Goal: Navigation & Orientation: Find specific page/section

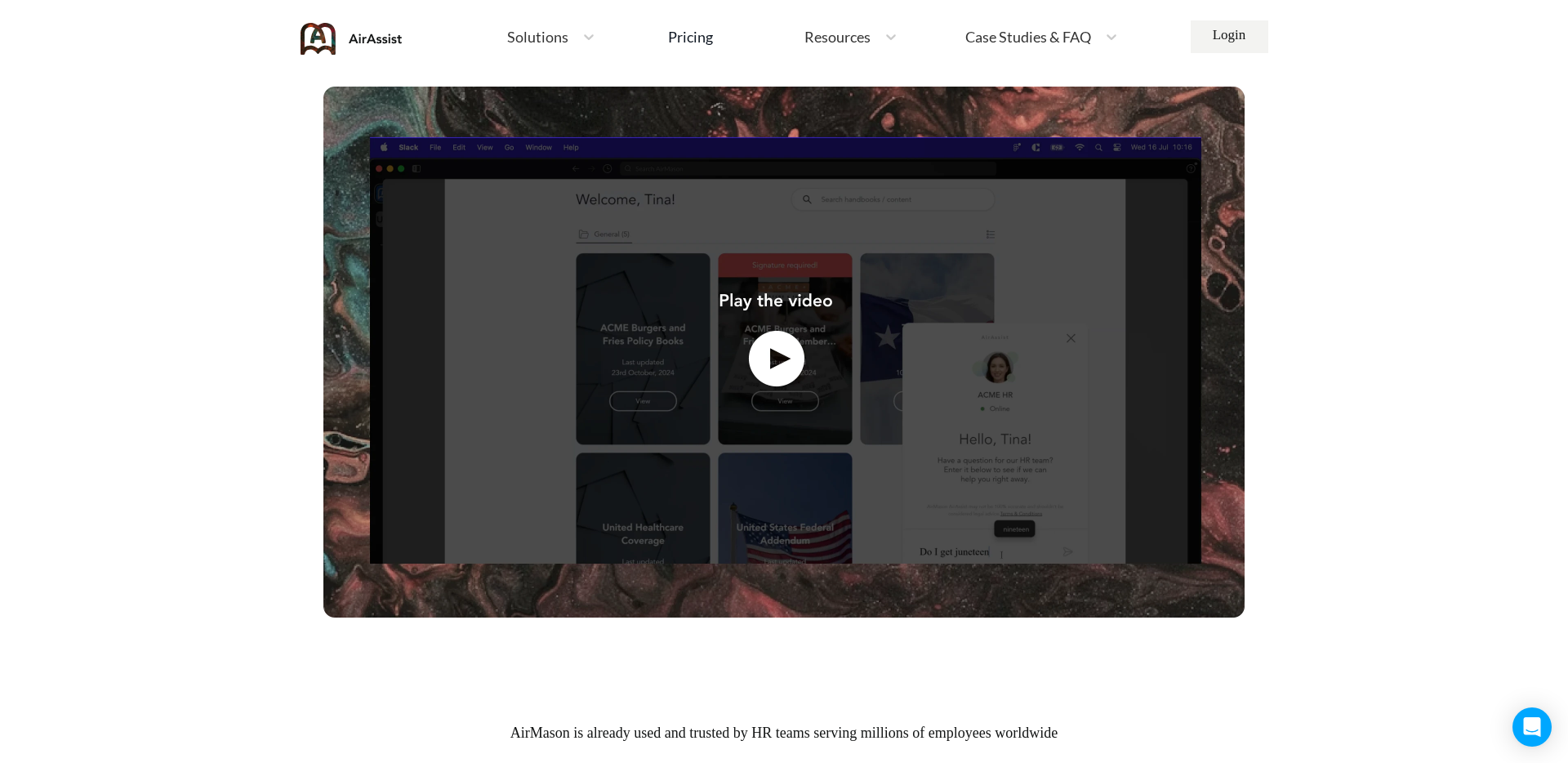
scroll to position [513, 0]
click at [776, 354] on img at bounding box center [783, 351] width 921 height 531
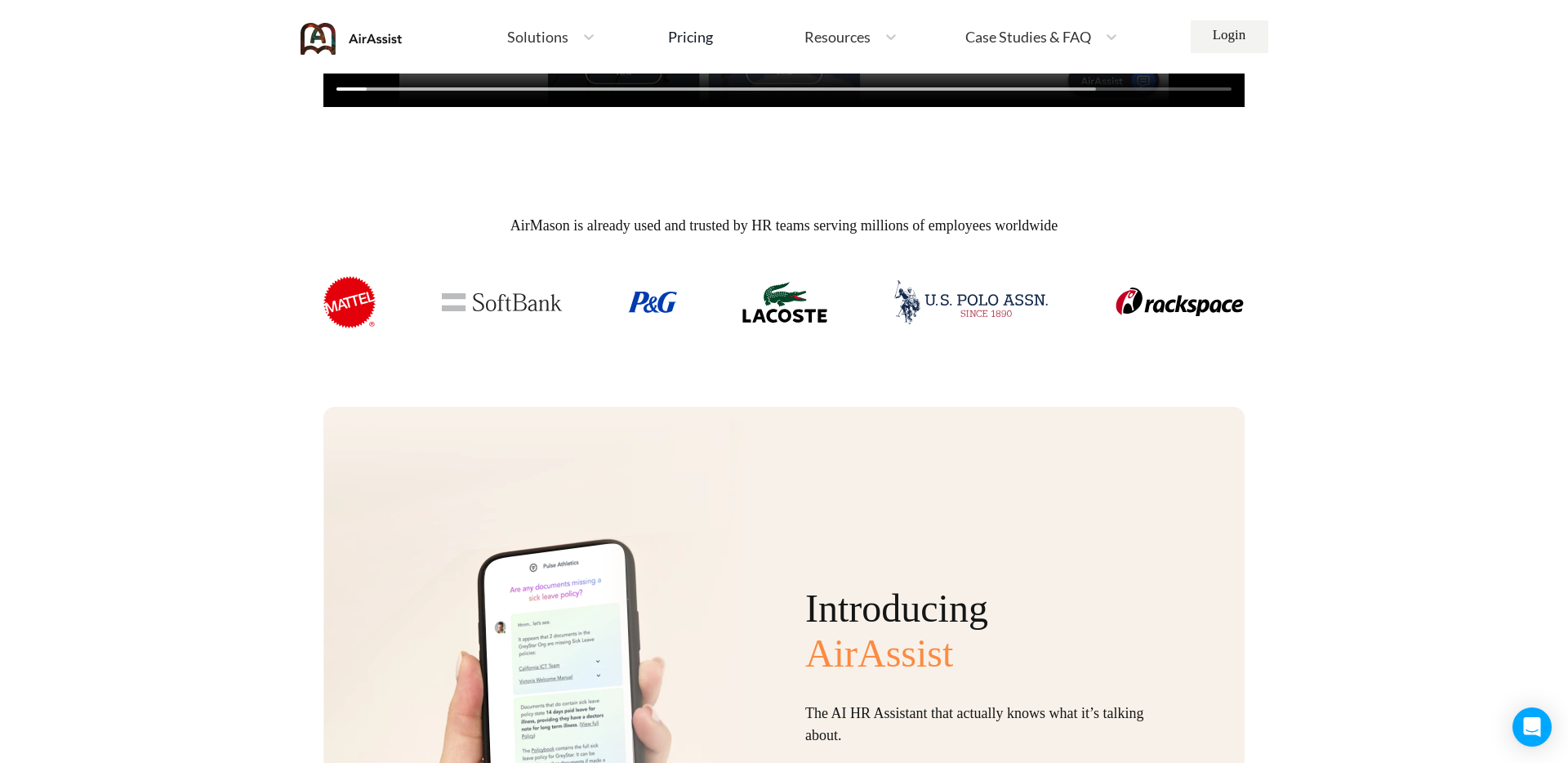
scroll to position [0, 0]
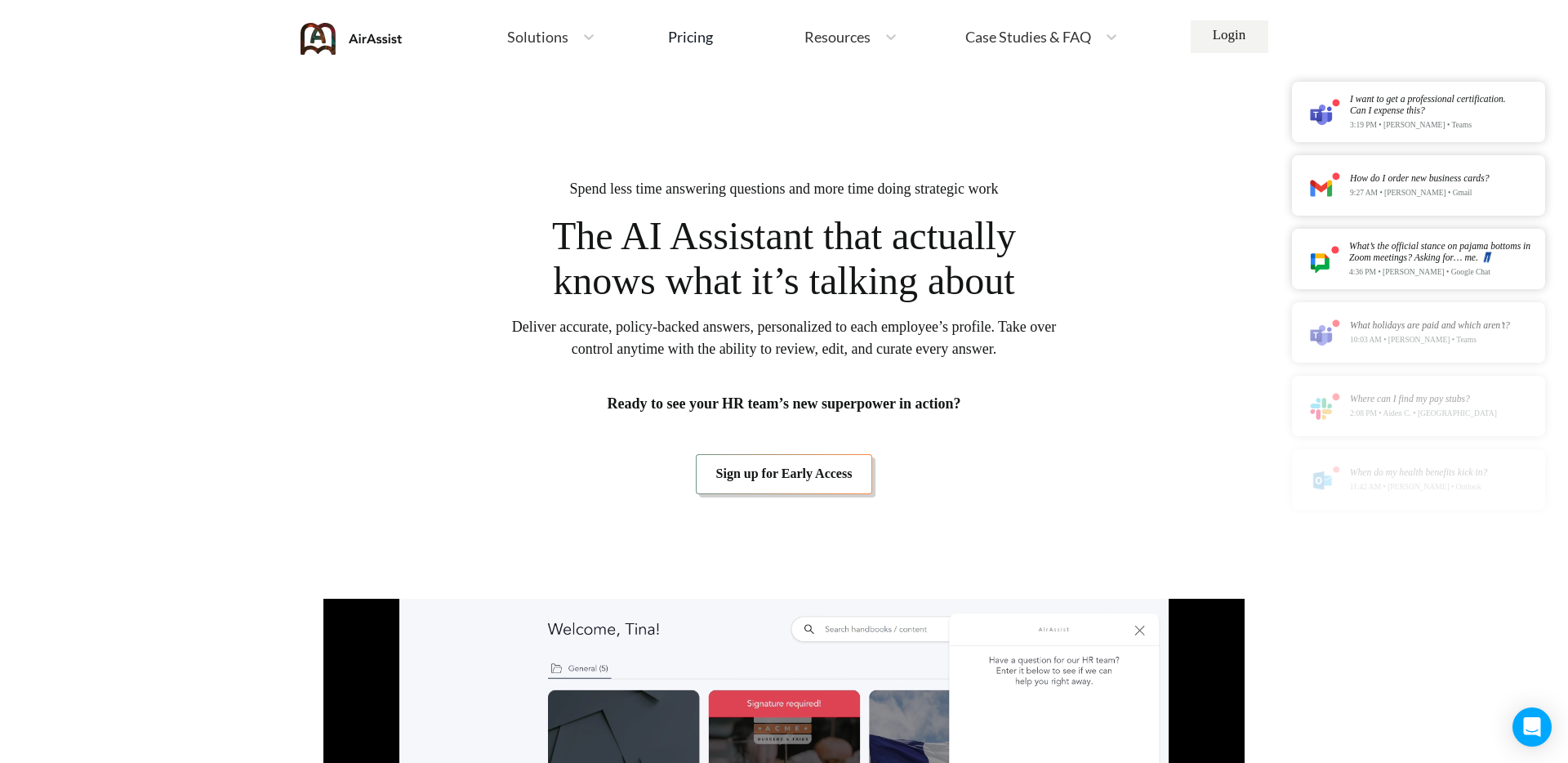
click at [761, 473] on link "Sign up for Early Access" at bounding box center [784, 473] width 177 height 39
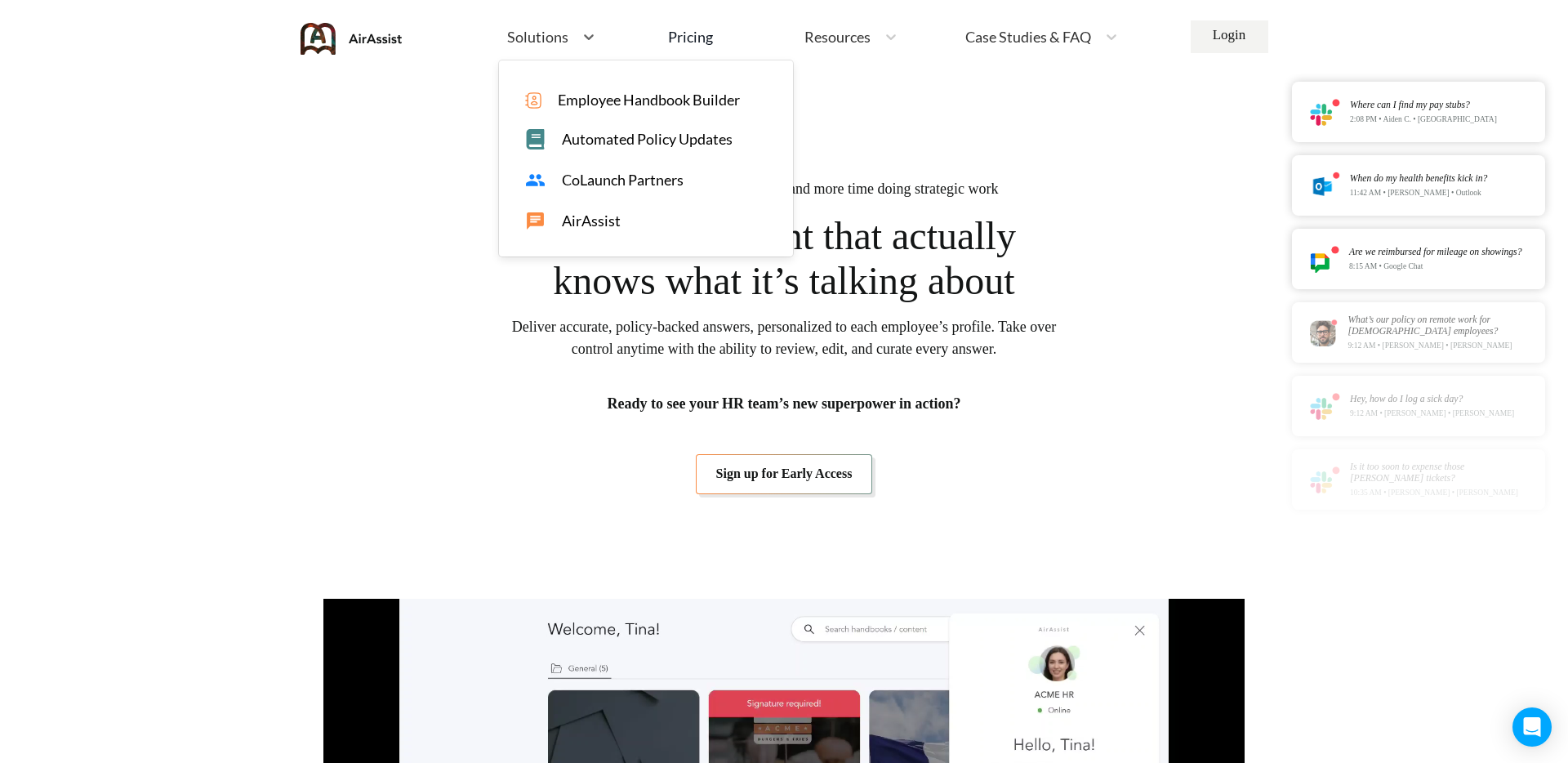
click at [545, 37] on span "Solutions" at bounding box center [538, 36] width 62 height 15
click at [637, 182] on span "CoLaunch Partners" at bounding box center [623, 180] width 121 height 17
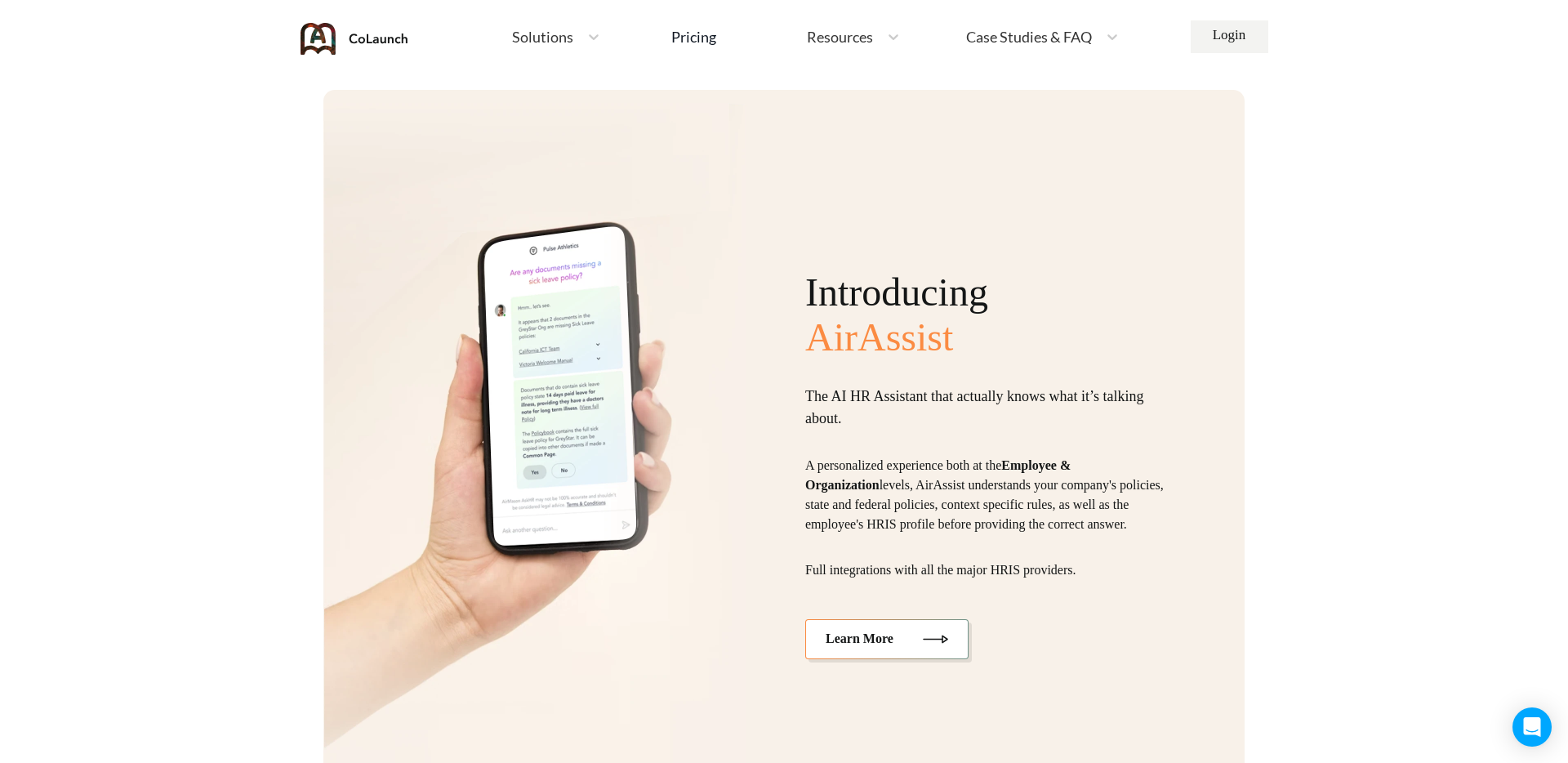
scroll to position [4146, 0]
